Goal: Check status: Check status

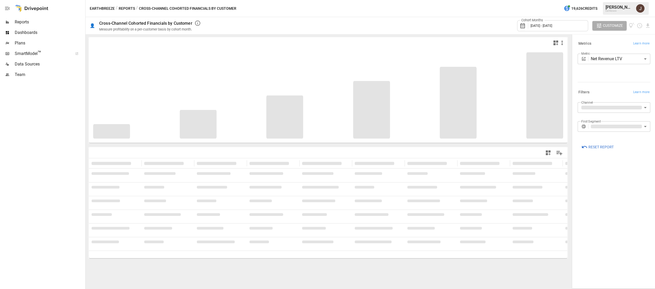
click at [541, 25] on span "[DATE] - [DATE]" at bounding box center [541, 26] width 22 height 4
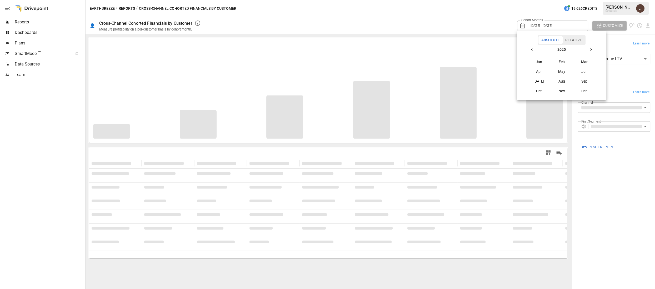
click at [528, 46] on button "button" at bounding box center [531, 49] width 9 height 9
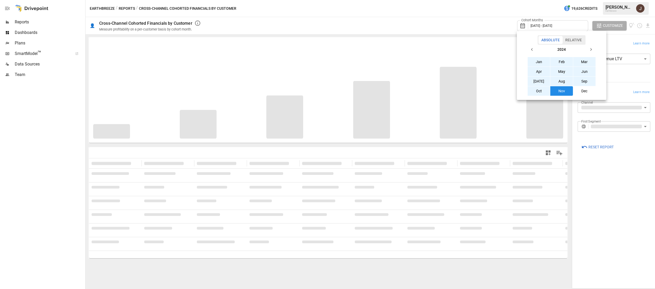
click at [530, 46] on button "button" at bounding box center [531, 49] width 9 height 9
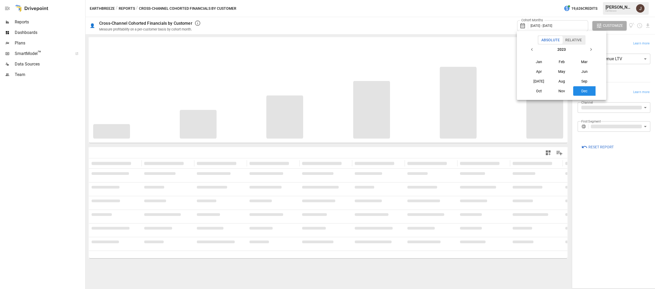
click at [530, 46] on button "button" at bounding box center [531, 49] width 9 height 9
click at [532, 48] on icon "button" at bounding box center [532, 49] width 4 height 4
click at [541, 63] on button "Jan" at bounding box center [539, 61] width 23 height 9
click at [589, 49] on icon "button" at bounding box center [591, 49] width 4 height 4
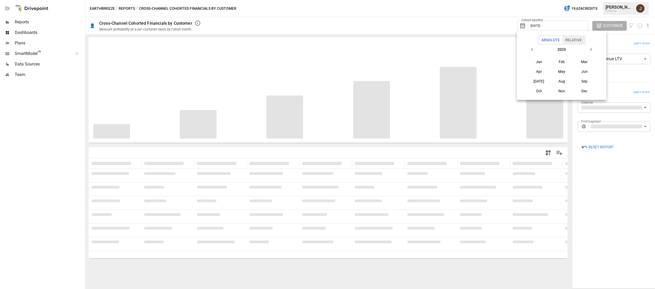
click at [590, 50] on icon "button" at bounding box center [591, 49] width 4 height 4
click at [586, 89] on button "Dec" at bounding box center [584, 90] width 23 height 9
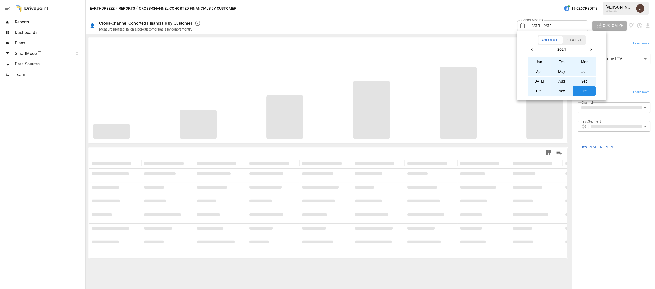
click at [495, 15] on div at bounding box center [327, 144] width 655 height 289
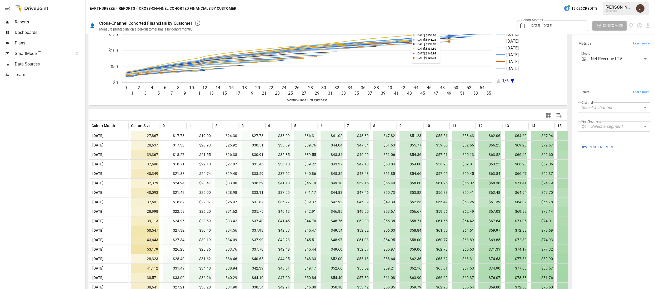
scroll to position [38, 0]
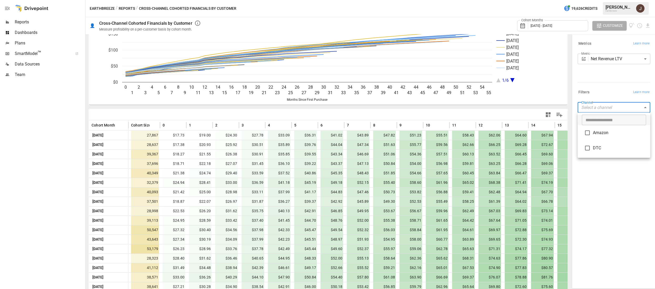
click at [603, 0] on body "Reports Dashboards Plans SmartModel ™ Data Sources Team Earthbreeze / Reports /…" at bounding box center [327, 0] width 655 height 0
type input "***"
click at [603, 182] on div at bounding box center [327, 144] width 655 height 289
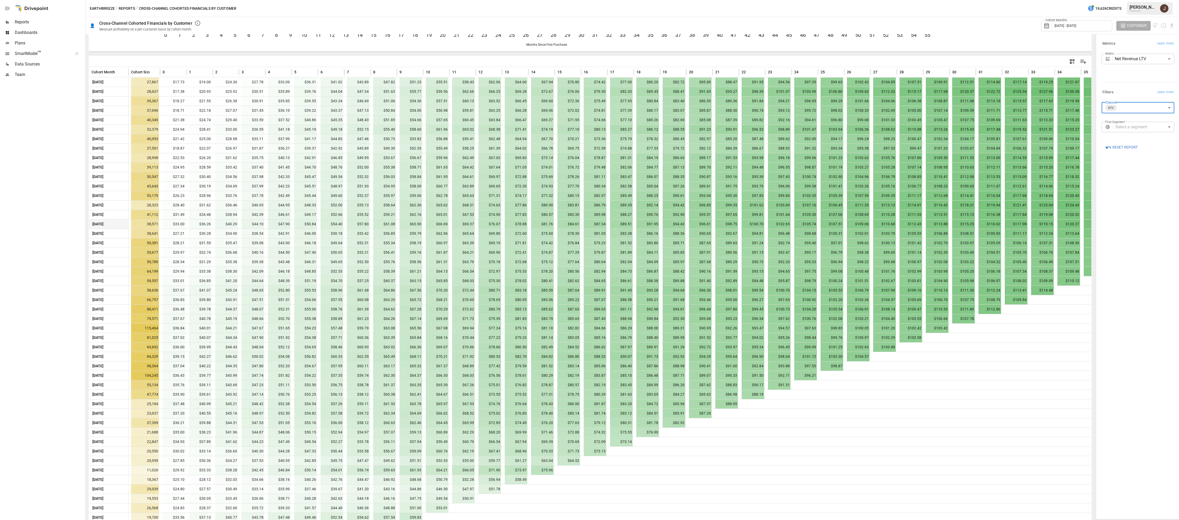
scroll to position [91, 0]
